Goal: Information Seeking & Learning: Find specific fact

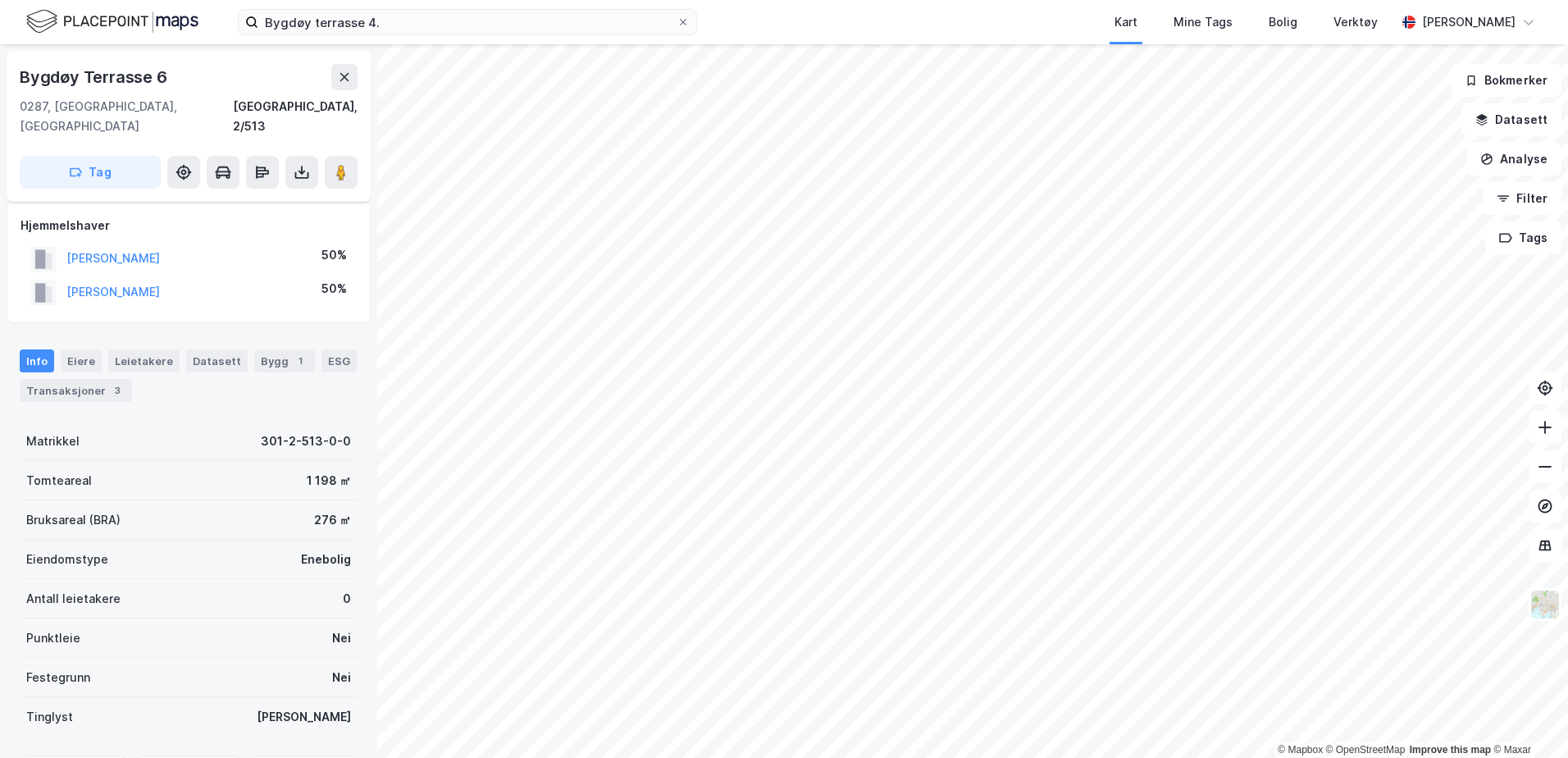
scroll to position [151, 0]
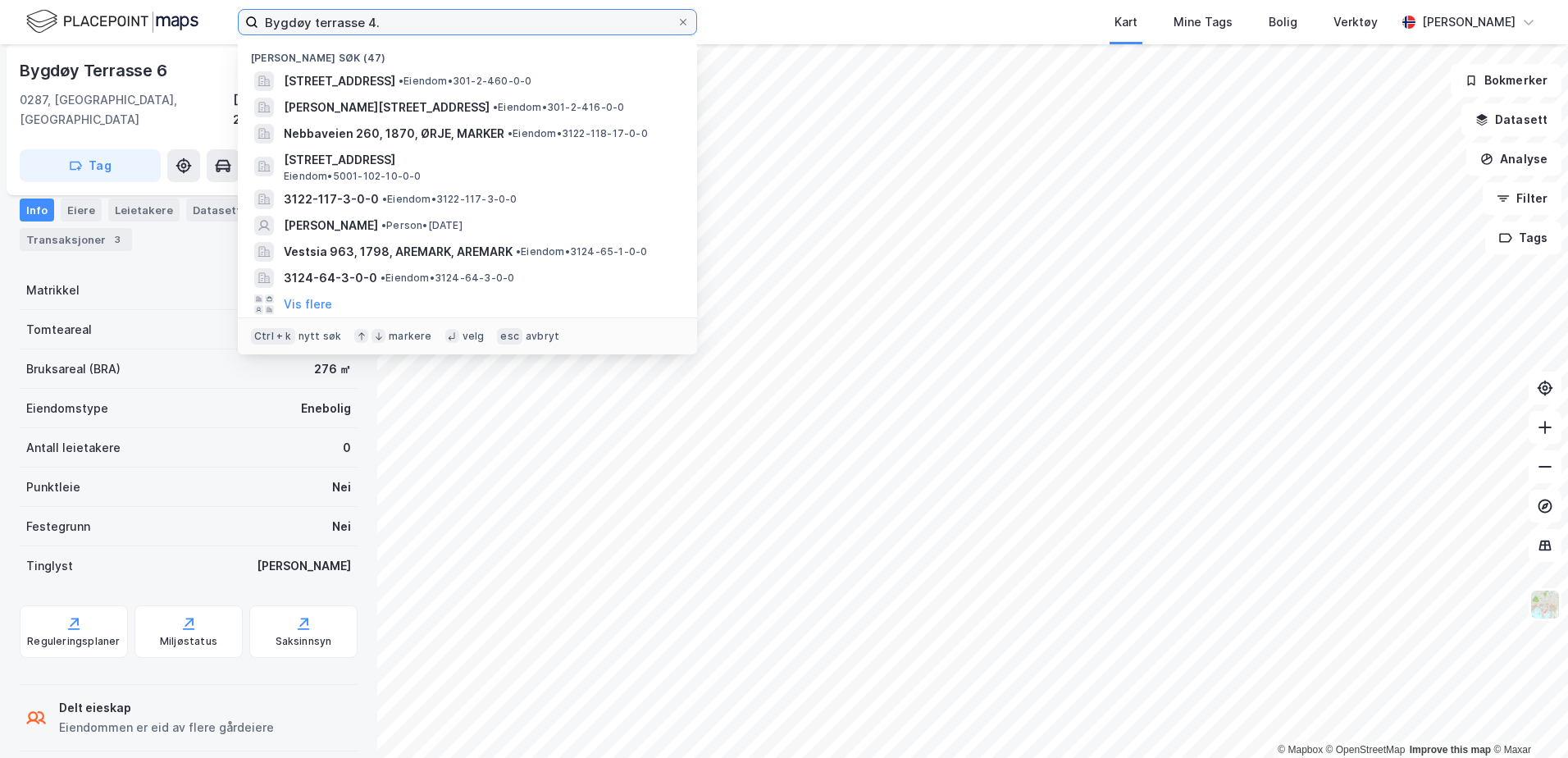
drag, startPoint x: 394, startPoint y: 24, endPoint x: 215, endPoint y: 17, distance: 179.1
click at [215, 17] on div "Bygdøy terrasse 4. Nylige søk (47) [STREET_ADDRESS] • Eiendom • 301-2-460-0-0 B…" at bounding box center [784, 22] width 1568 height 45
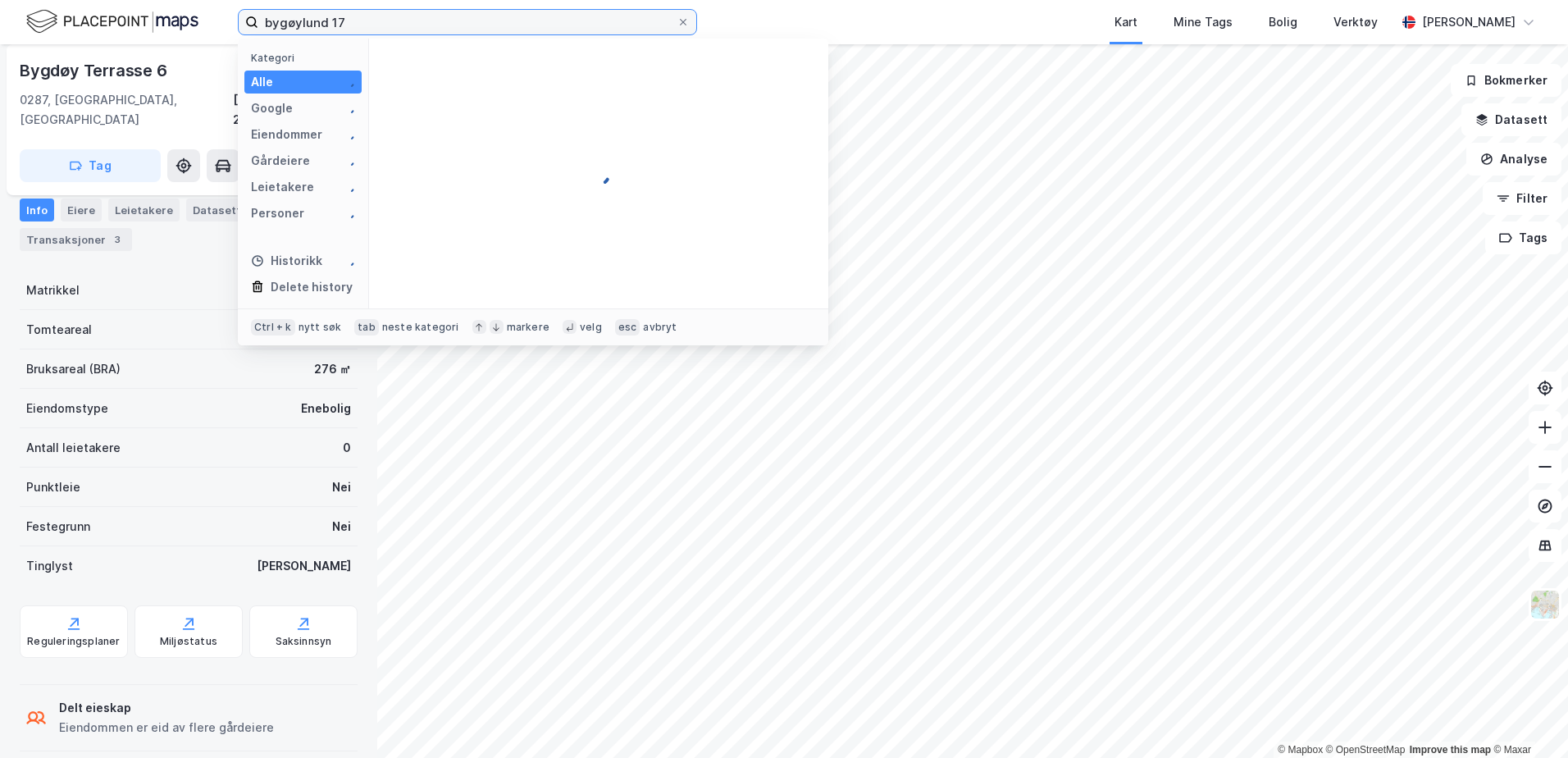
type input "bygøylund 17"
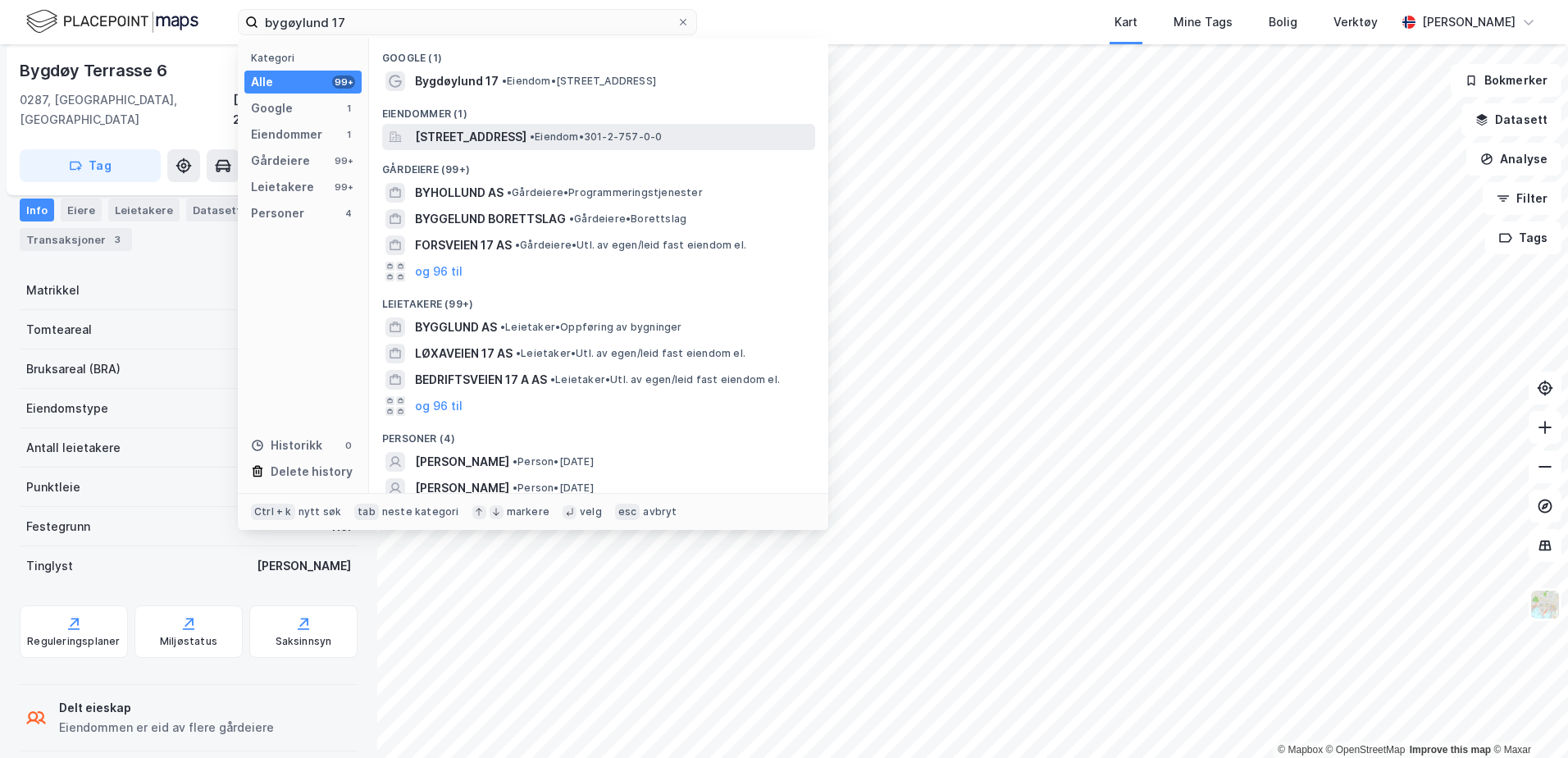
click at [455, 149] on div "[STREET_ADDRESS] • Eiendom • 301-2-757-0-0" at bounding box center [598, 137] width 433 height 26
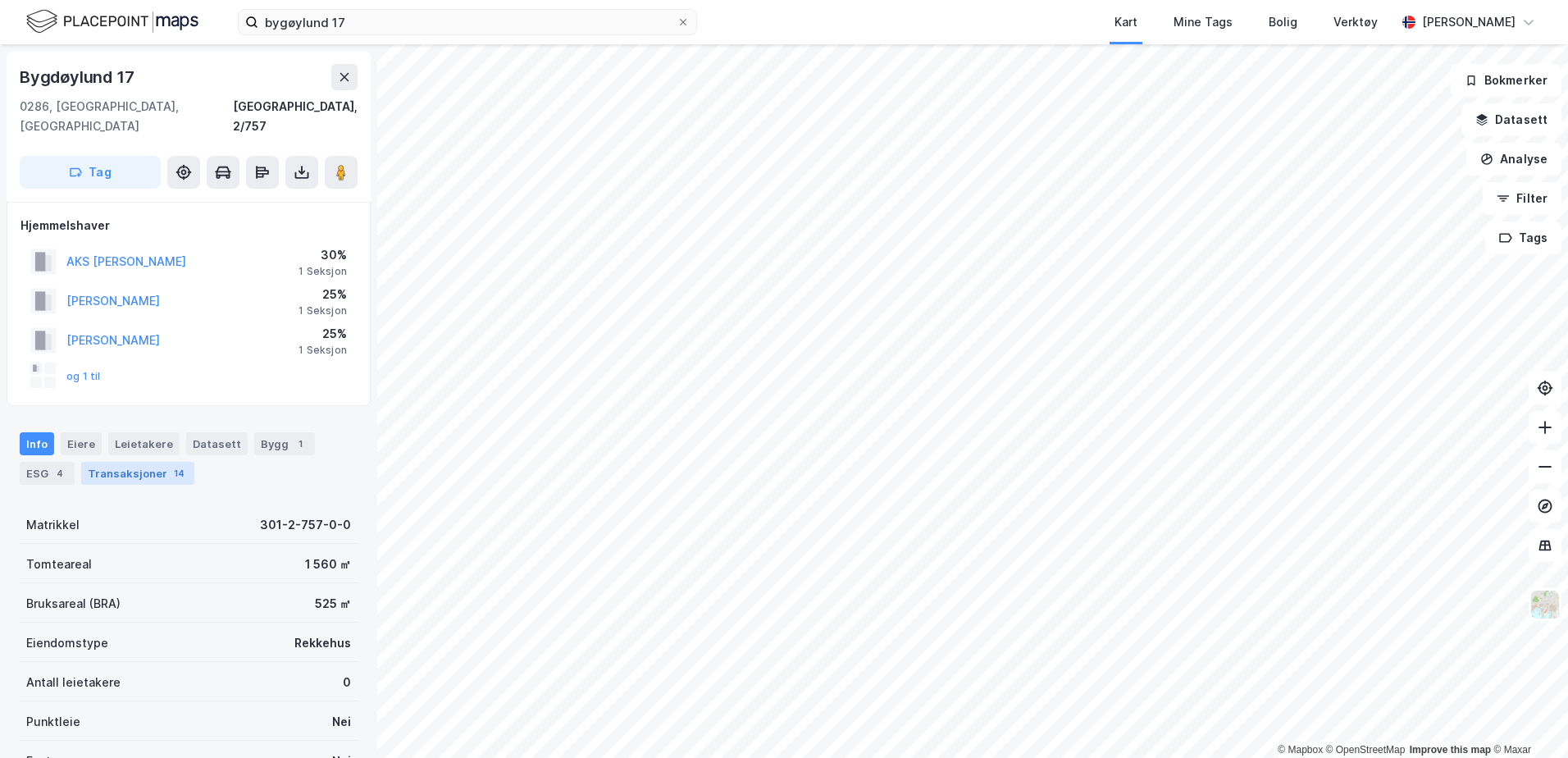
click at [122, 462] on div "Transaksjoner 14" at bounding box center [137, 474] width 113 height 23
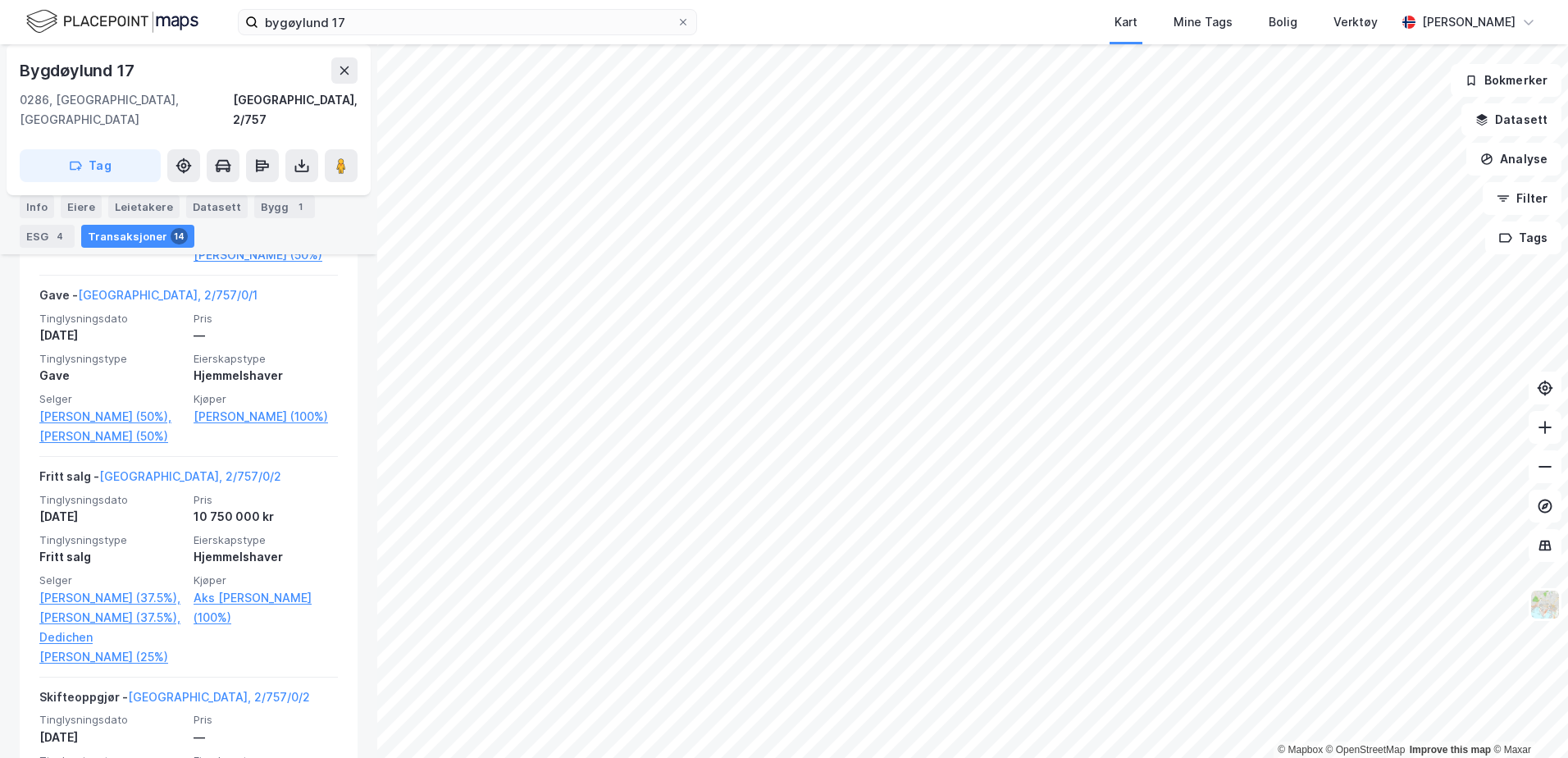
scroll to position [691, 0]
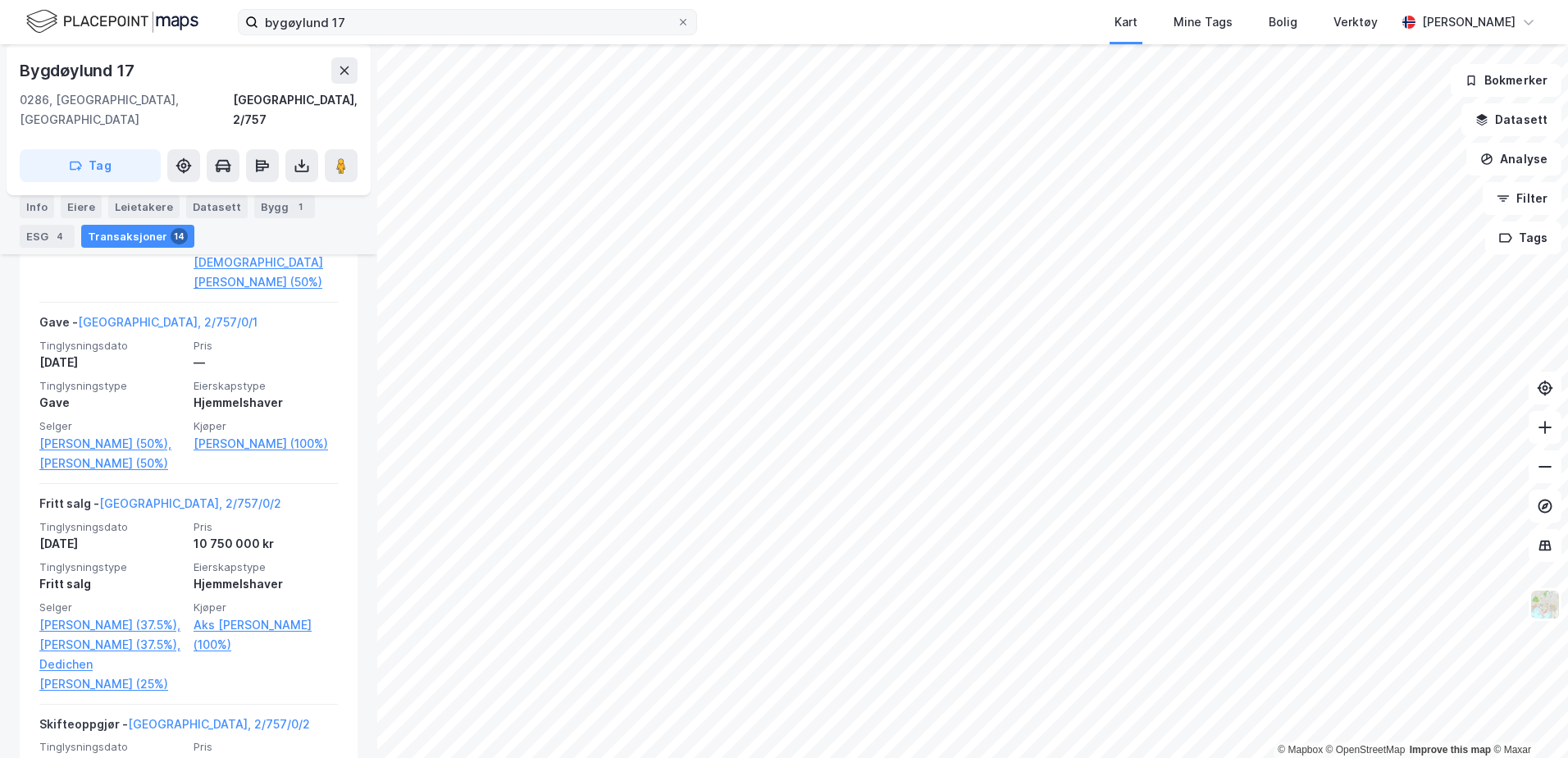
click at [685, 33] on div "bygøylund 17 Kart Mine Tags Bolig Verktøy [PERSON_NAME] © Mapbox © OpenStreetMa…" at bounding box center [784, 379] width 1568 height 758
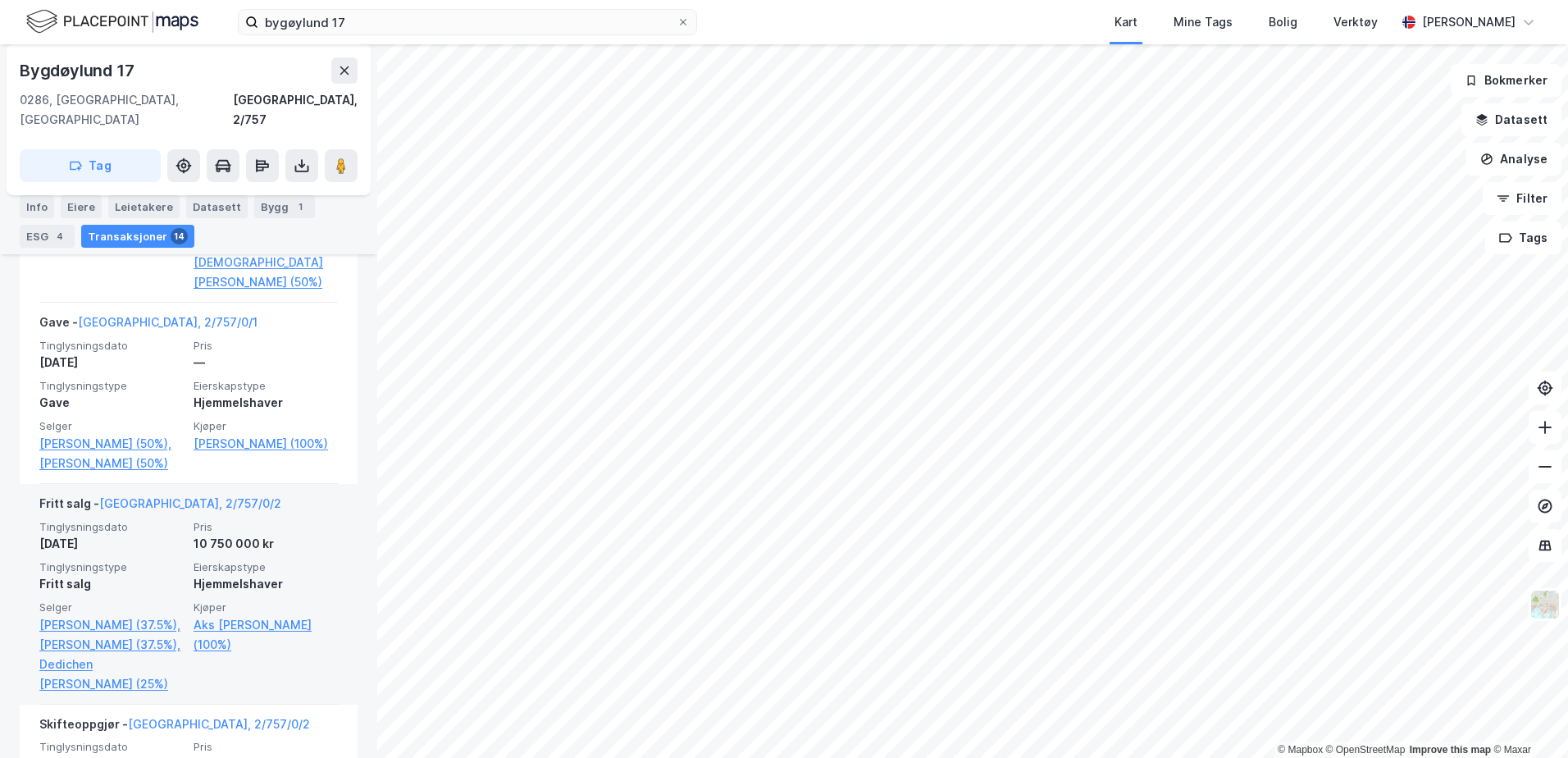
scroll to position [773, 0]
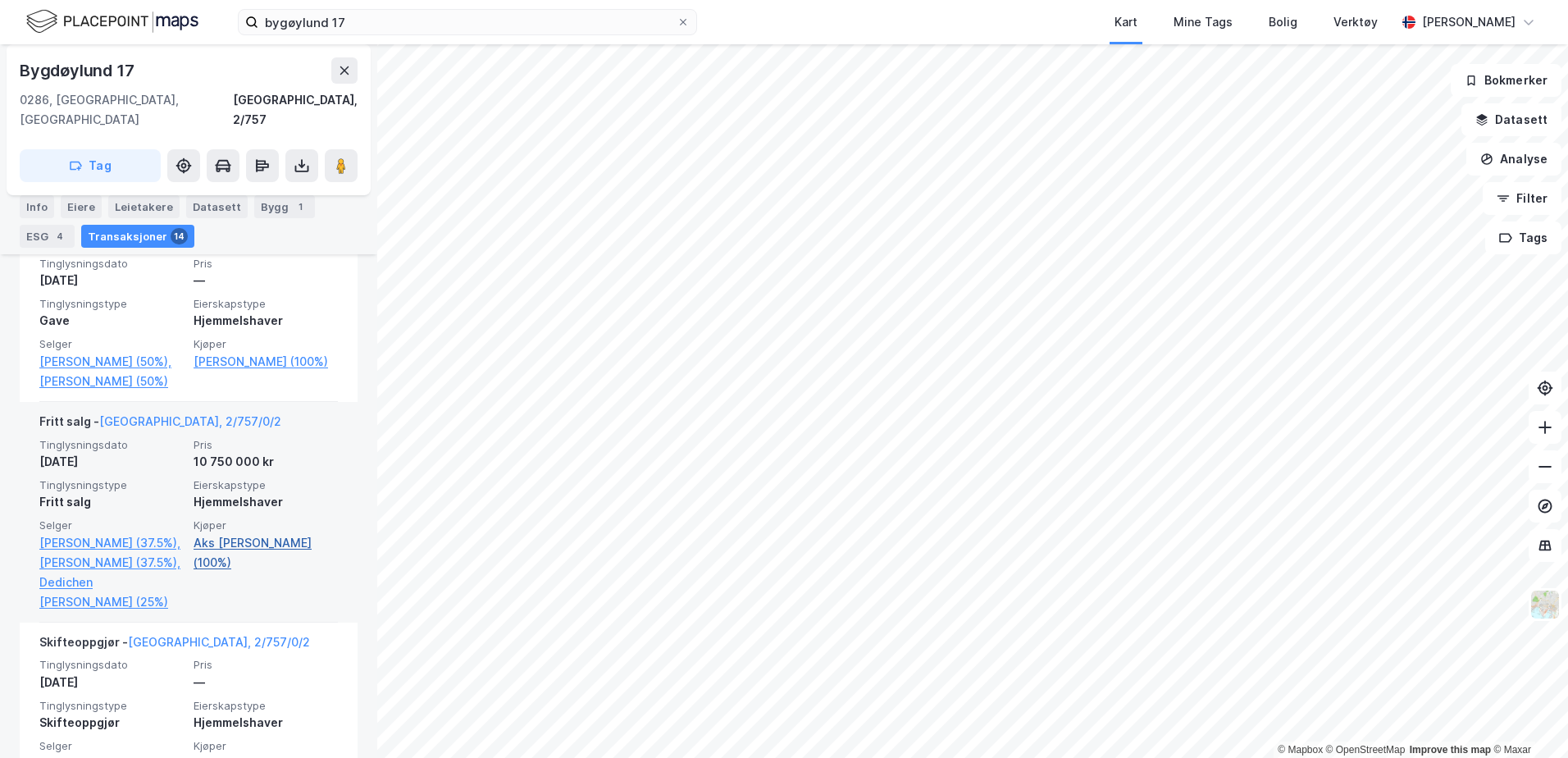
click at [237, 564] on link "Aks [PERSON_NAME] (100%)" at bounding box center [265, 552] width 144 height 39
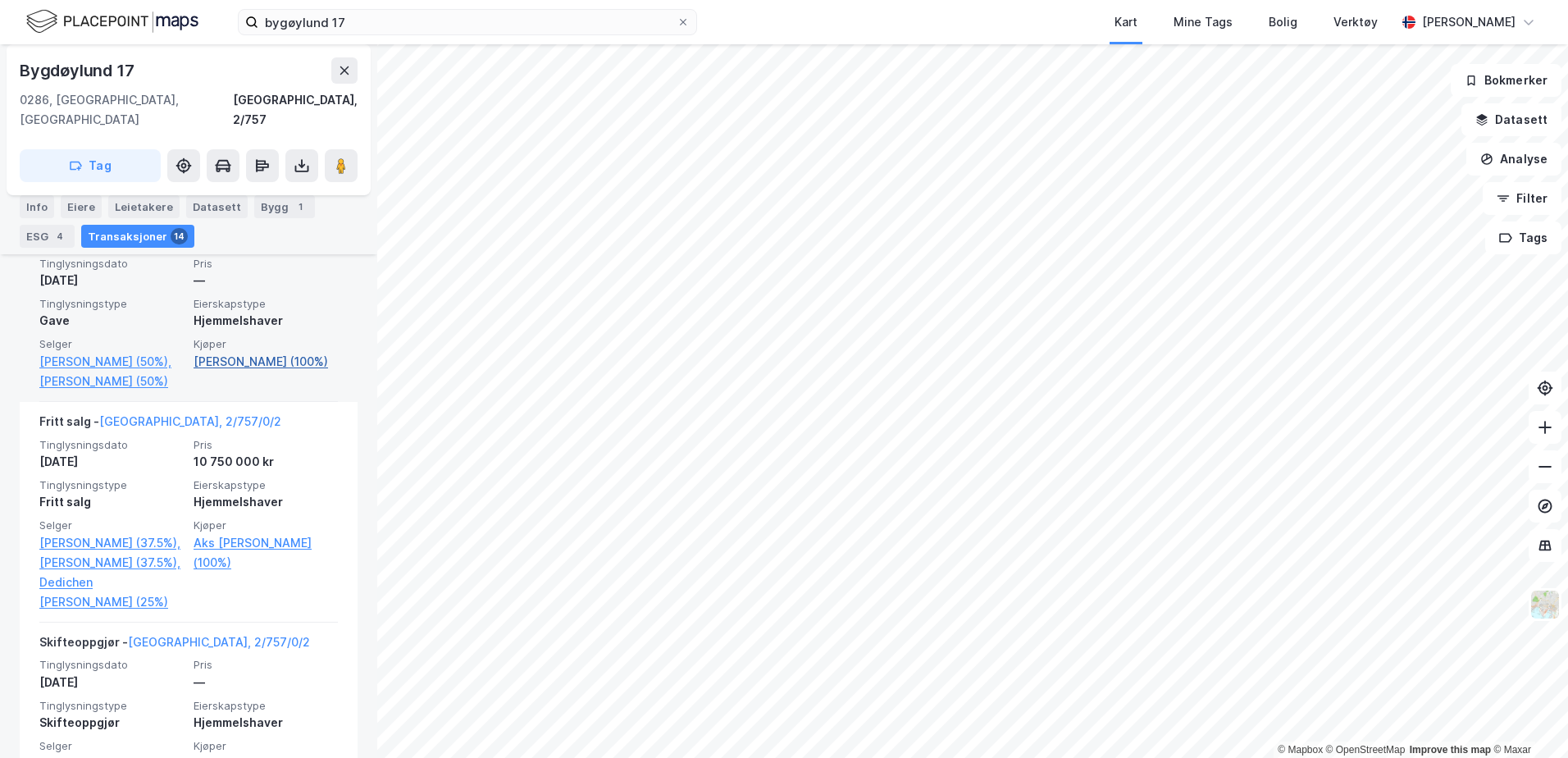
scroll to position [854, 0]
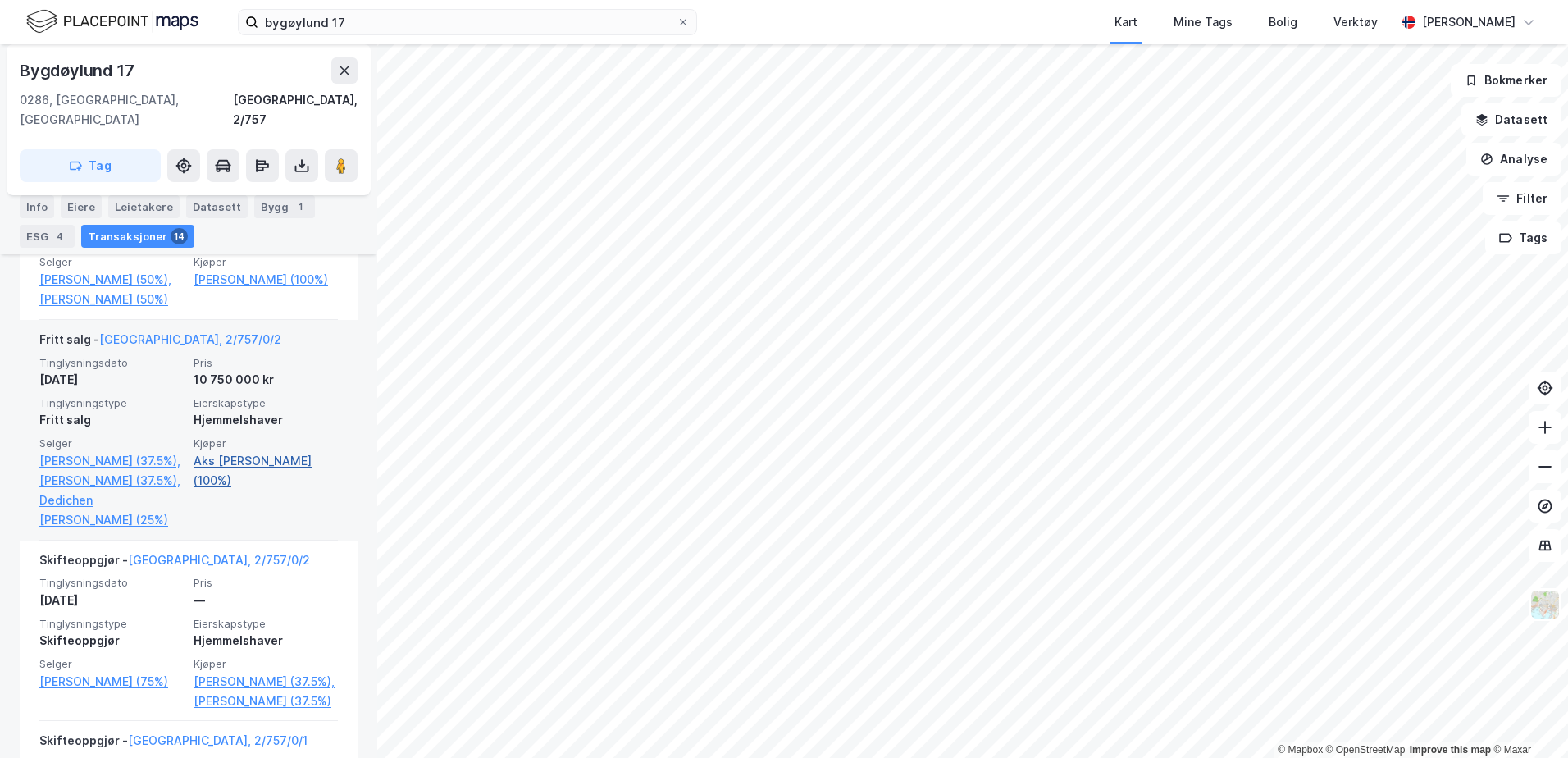
click at [199, 484] on link "Aks [PERSON_NAME] (100%)" at bounding box center [265, 470] width 144 height 39
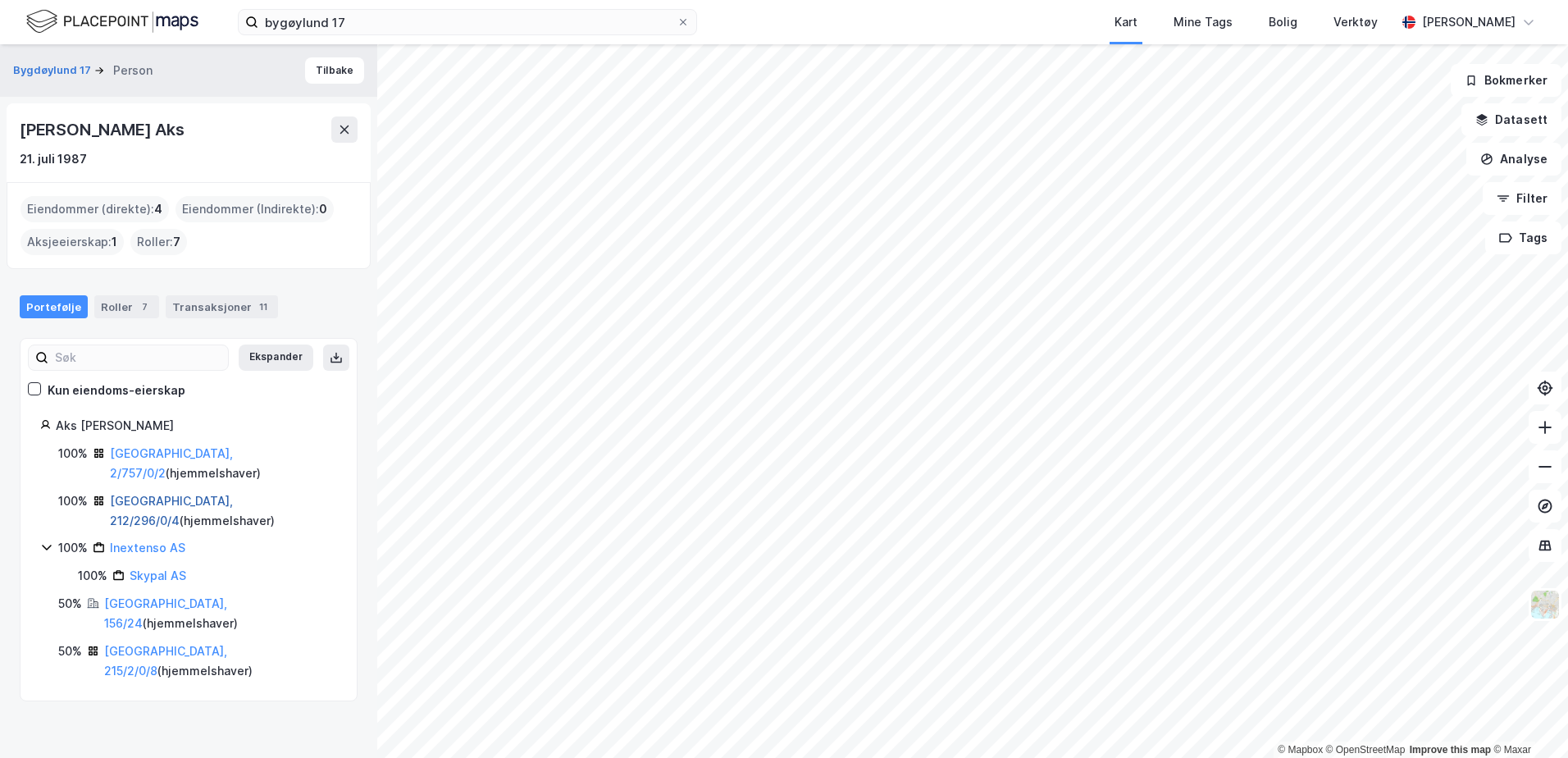
click at [180, 494] on link "[GEOGRAPHIC_DATA], 212/296/0/4" at bounding box center [172, 510] width 123 height 33
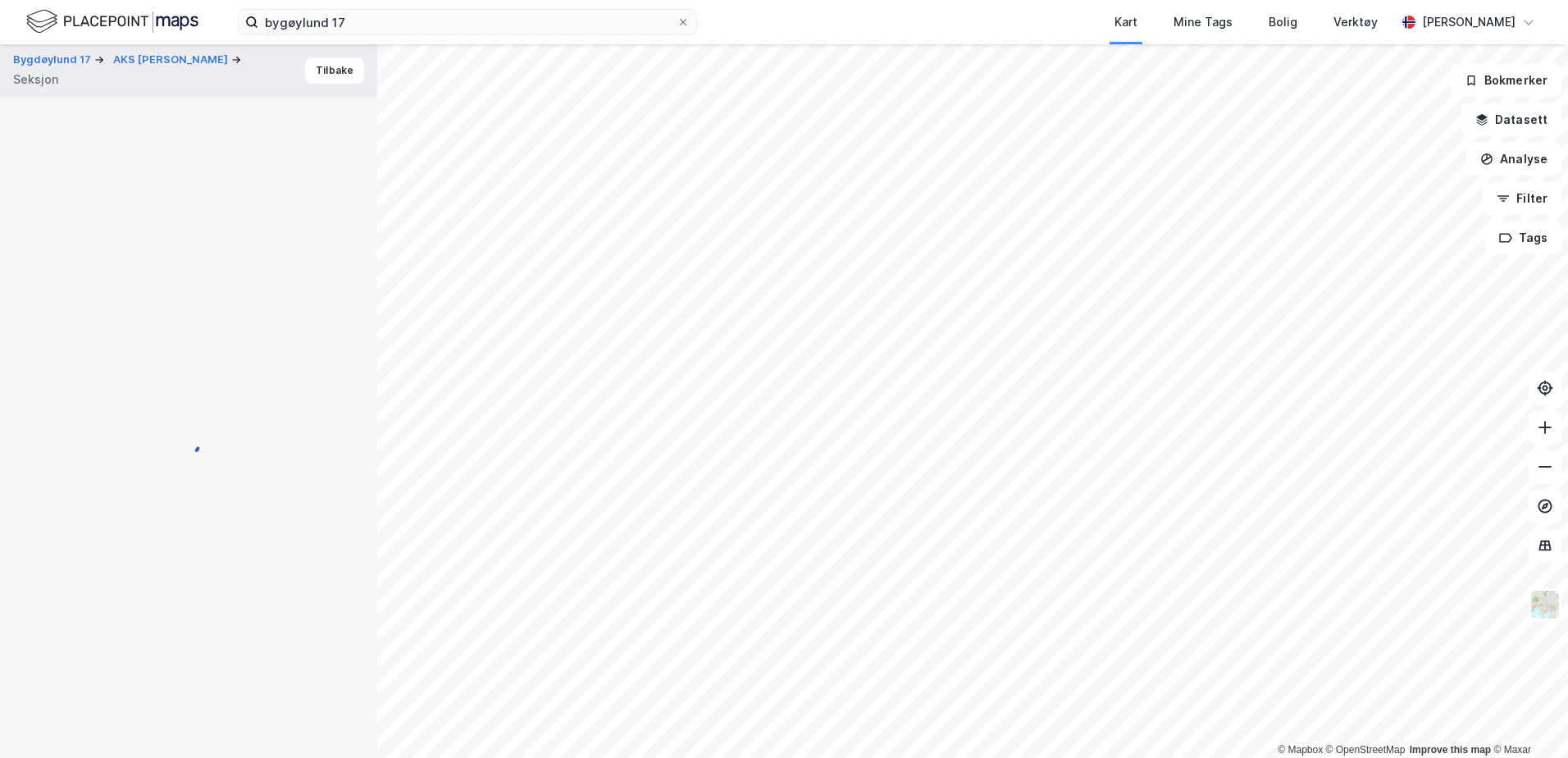
scroll to position [64, 0]
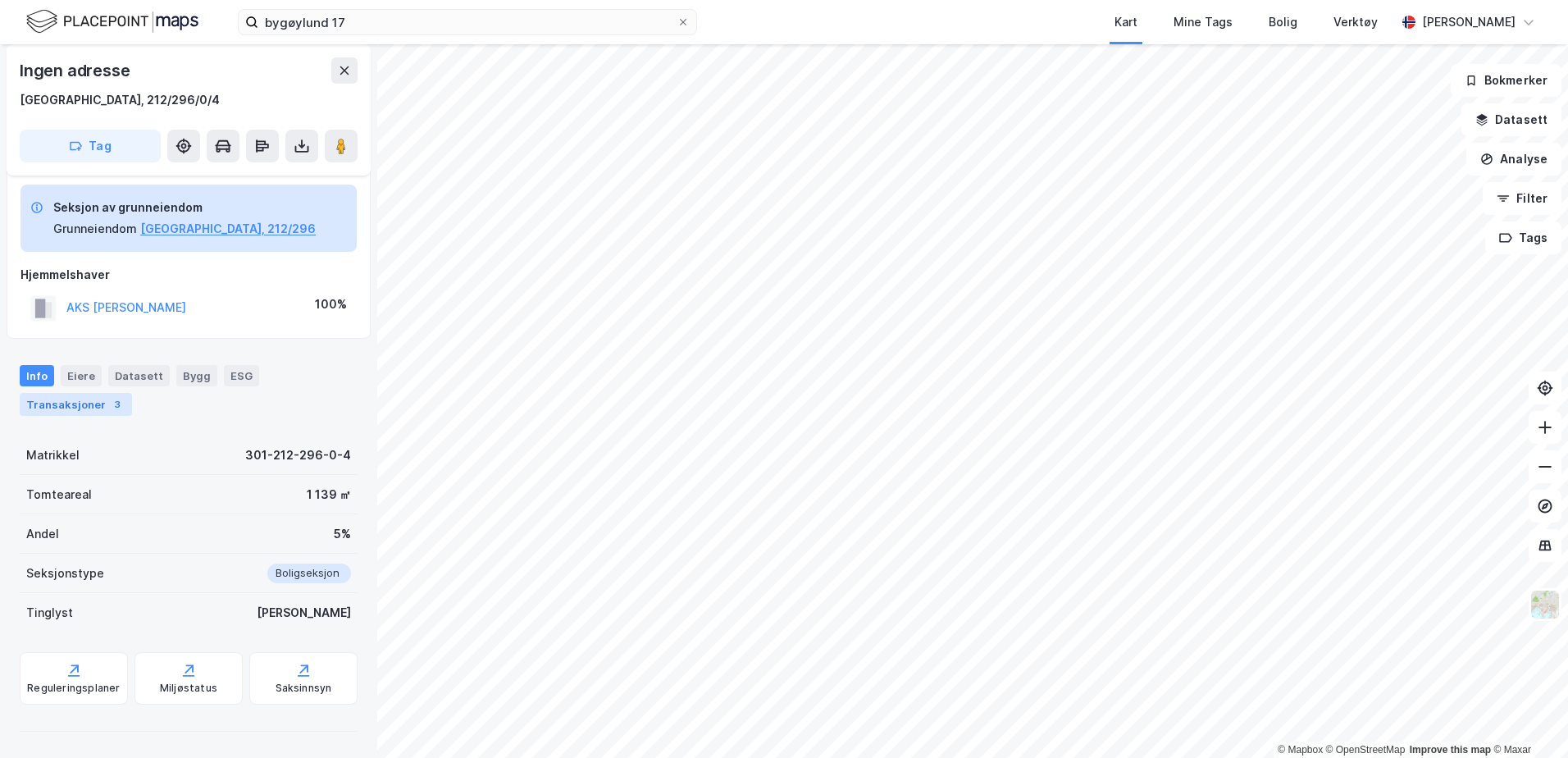
click at [86, 397] on div "Transaksjoner 3" at bounding box center [75, 404] width 112 height 23
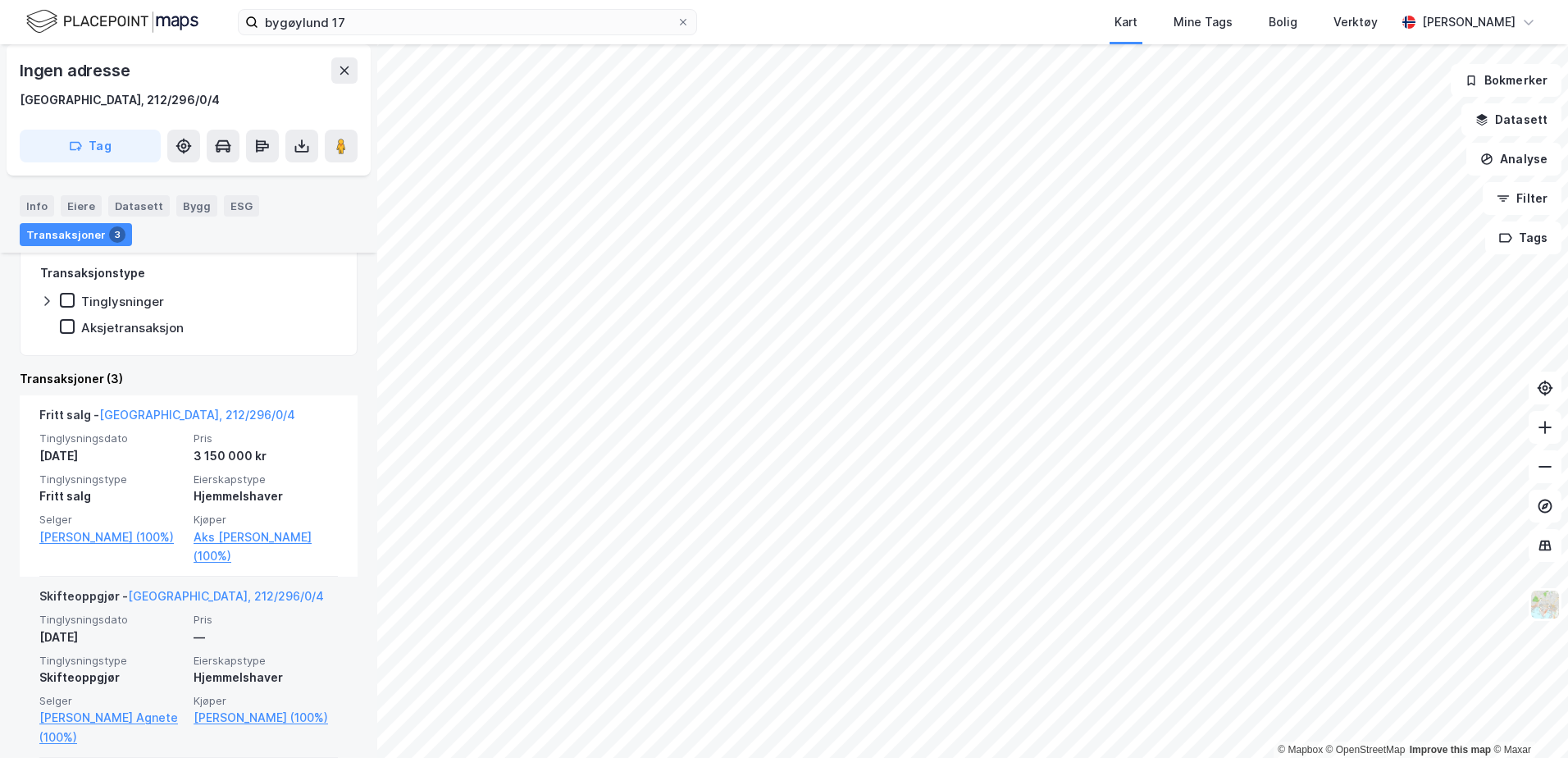
scroll to position [392, 0]
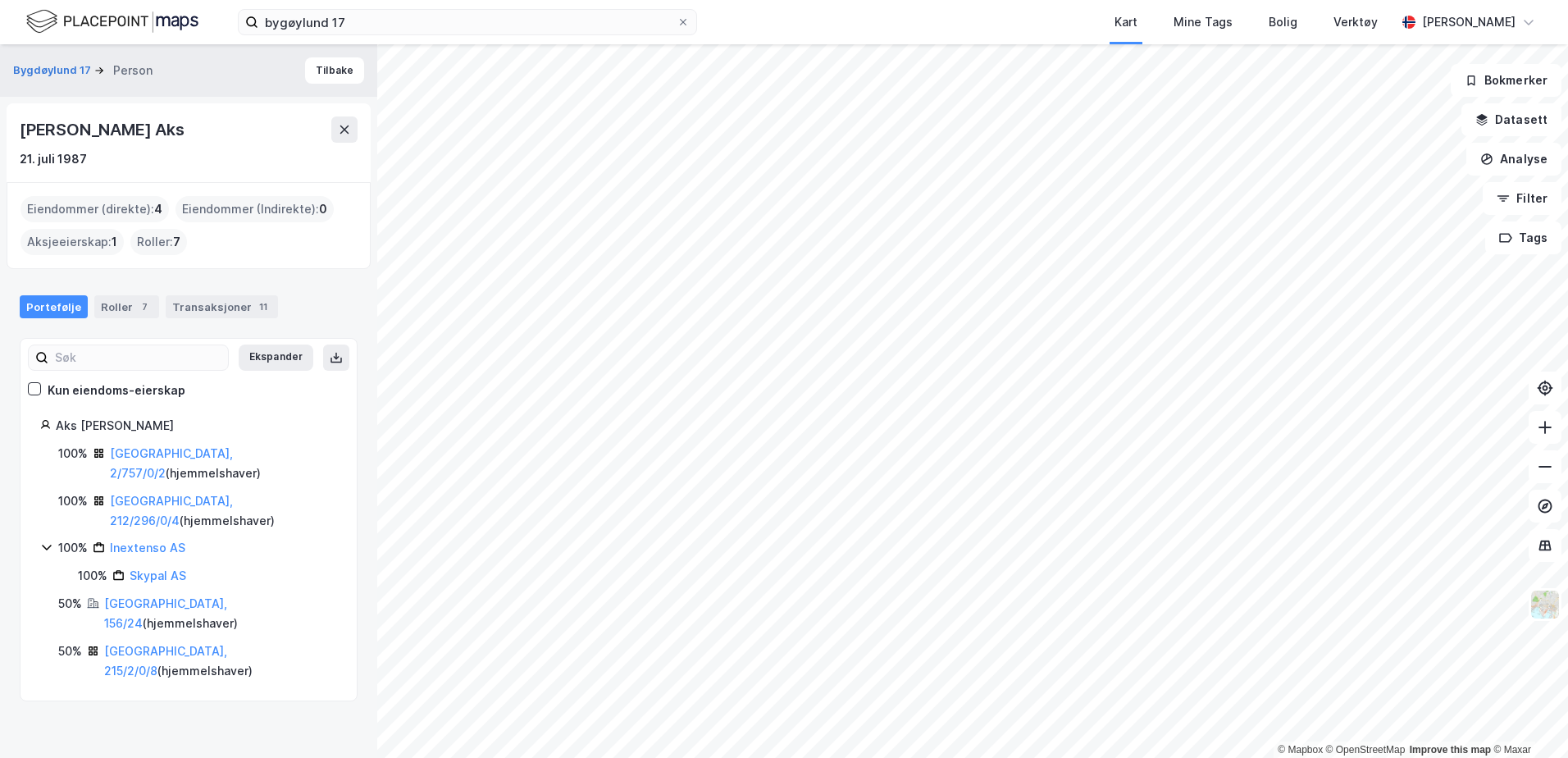
click at [80, 209] on div "Eiendommer (direkte) : 4" at bounding box center [94, 209] width 149 height 26
click at [340, 124] on icon at bounding box center [344, 130] width 13 height 13
